Goal: Find specific fact: Find contact information

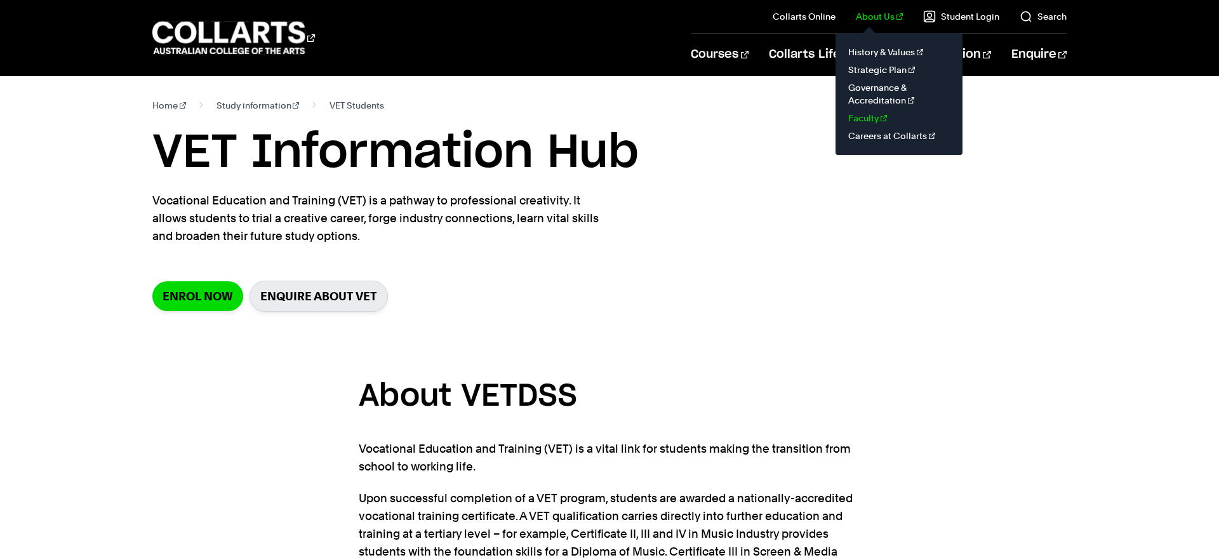
click at [874, 116] on link "Faculty" at bounding box center [899, 118] width 107 height 18
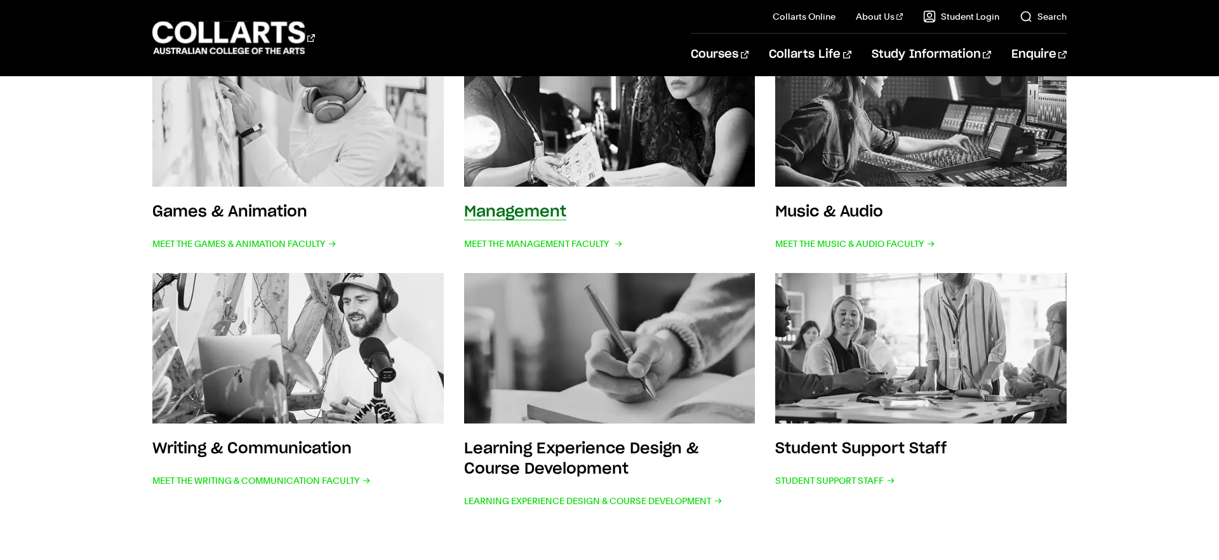
scroll to position [561, 0]
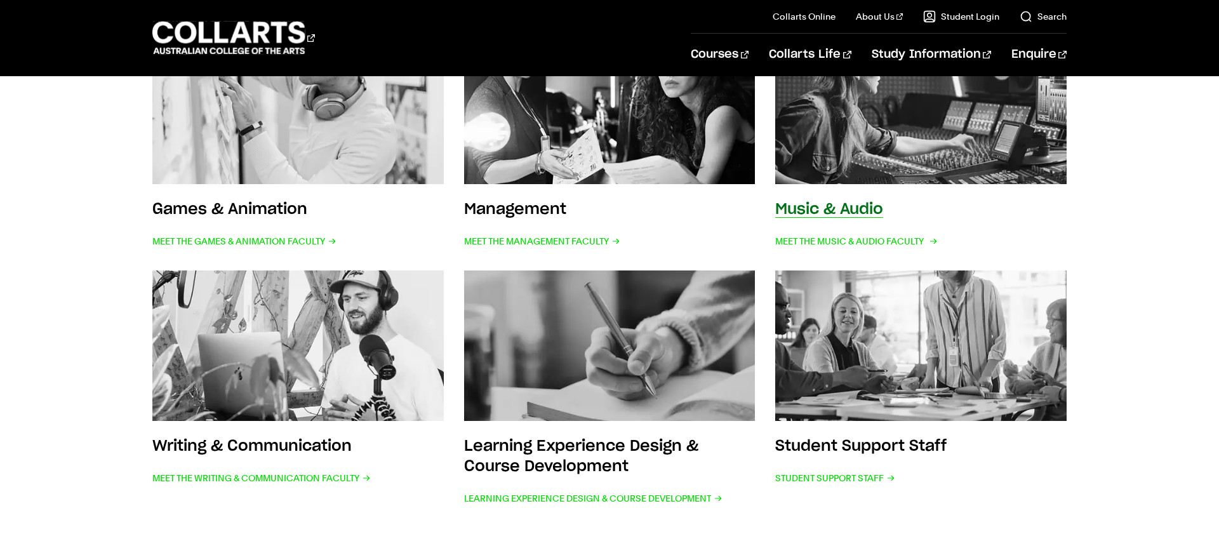
click at [805, 151] on img at bounding box center [921, 108] width 321 height 166
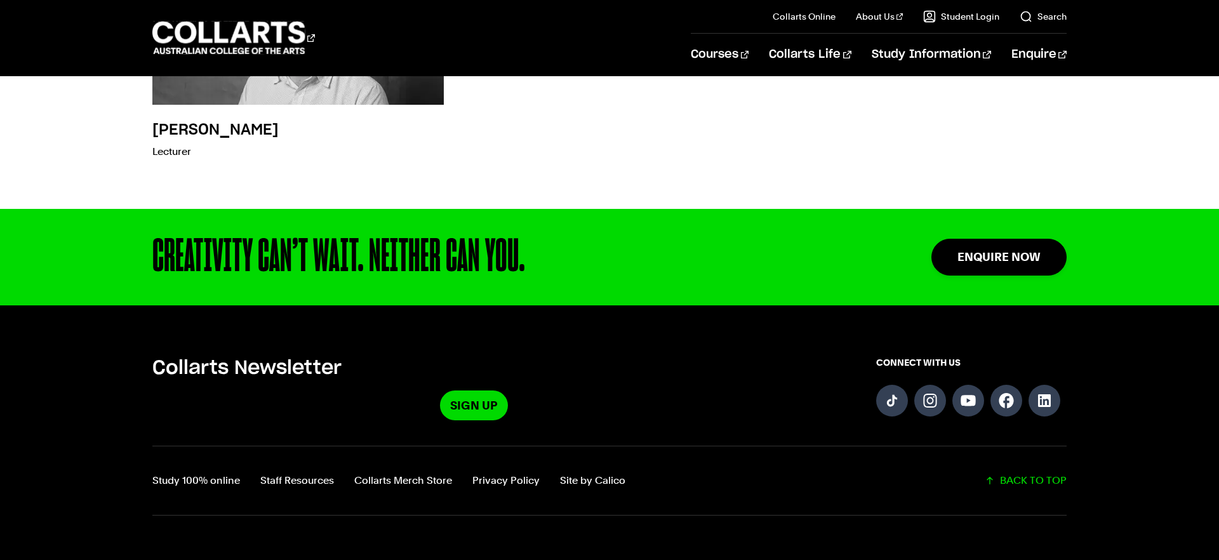
scroll to position [4448, 0]
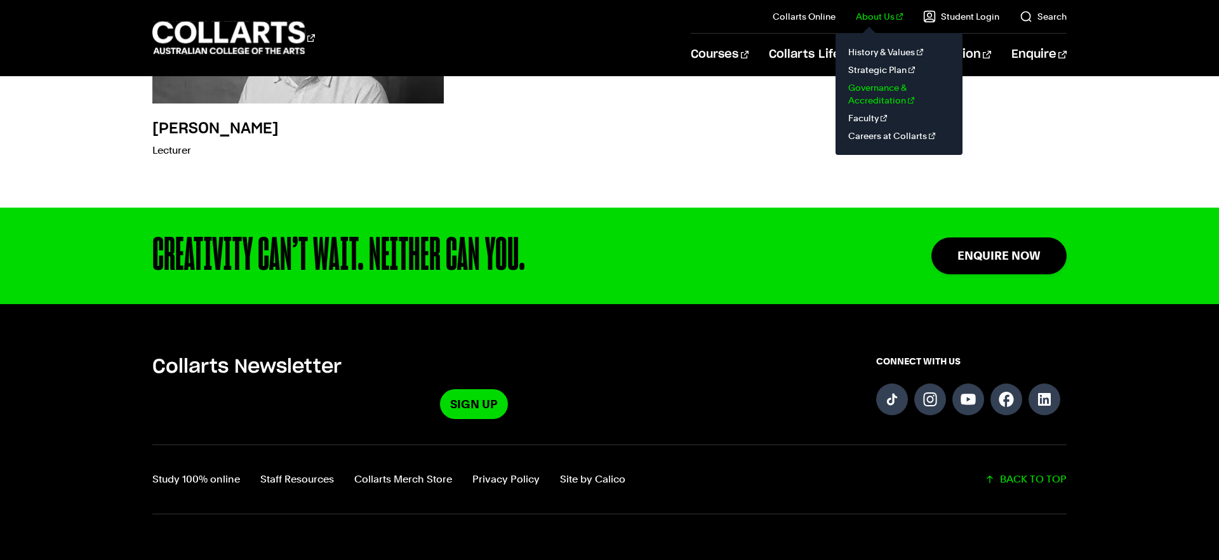
click at [880, 90] on link "Governance & Accreditation" at bounding box center [899, 94] width 107 height 30
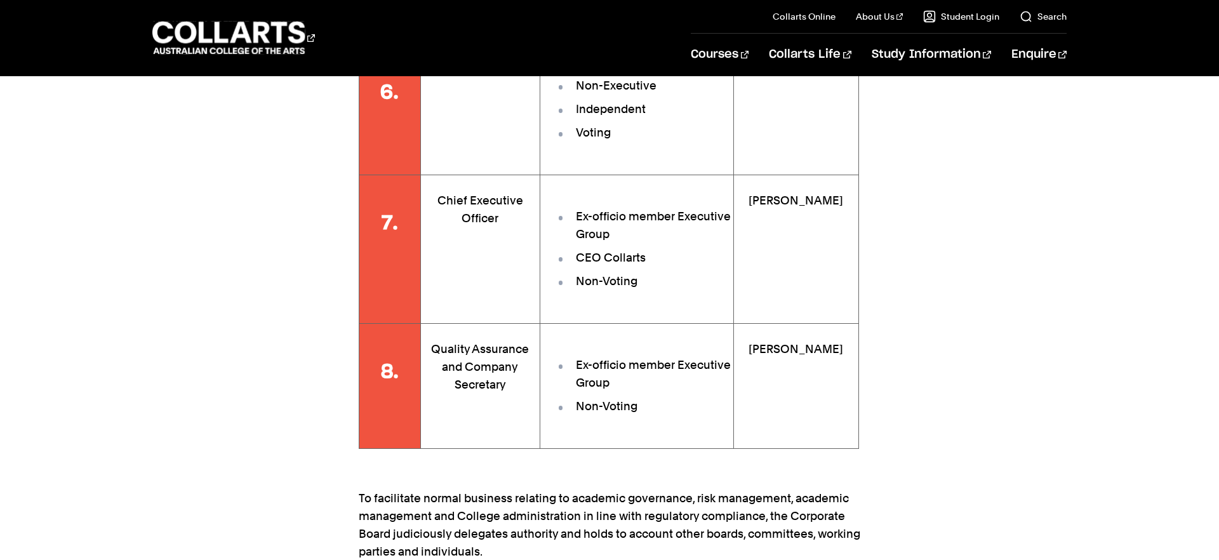
scroll to position [2392, 0]
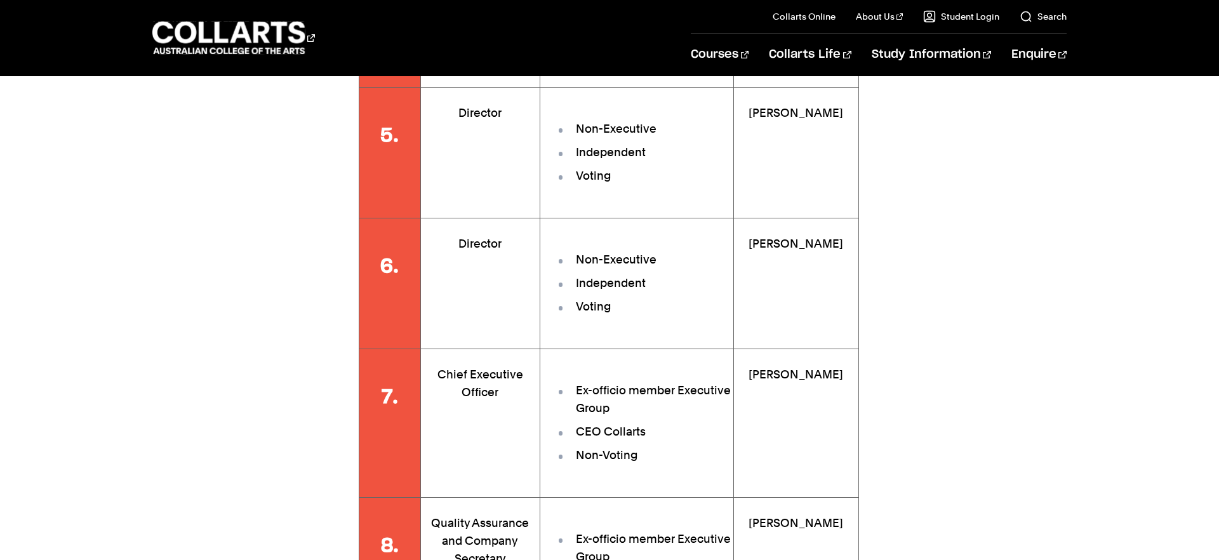
drag, startPoint x: 786, startPoint y: 217, endPoint x: 752, endPoint y: 211, distance: 34.0
click at [752, 218] on td "Rachel Simmons" at bounding box center [795, 283] width 125 height 131
copy p "Rachel Simmons"
